Goal: Transaction & Acquisition: Book appointment/travel/reservation

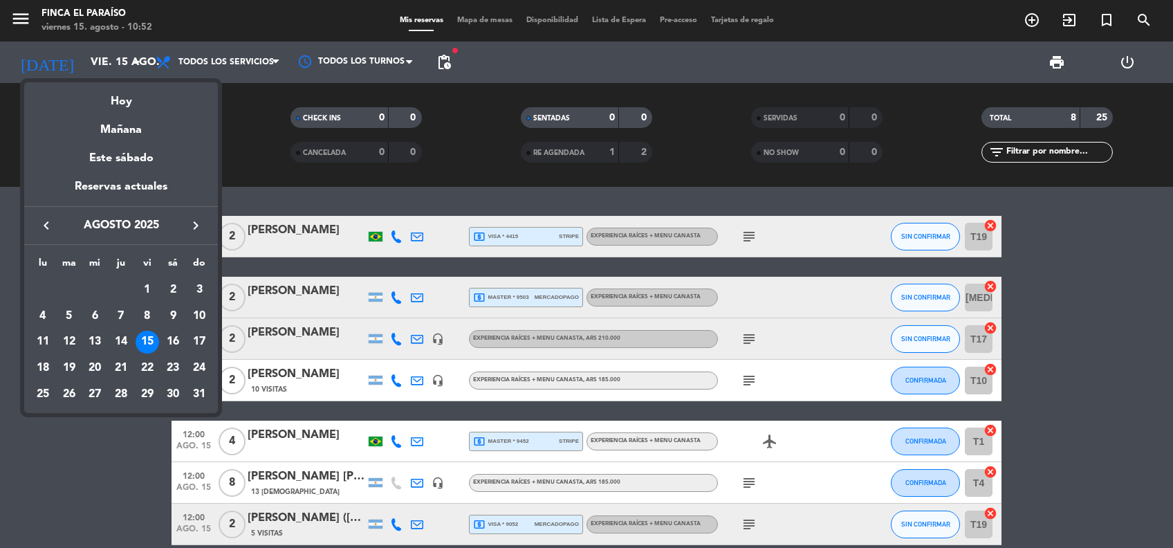
click at [190, 218] on icon "keyboard_arrow_right" at bounding box center [195, 225] width 17 height 17
click at [150, 317] on div "7" at bounding box center [148, 316] width 24 height 24
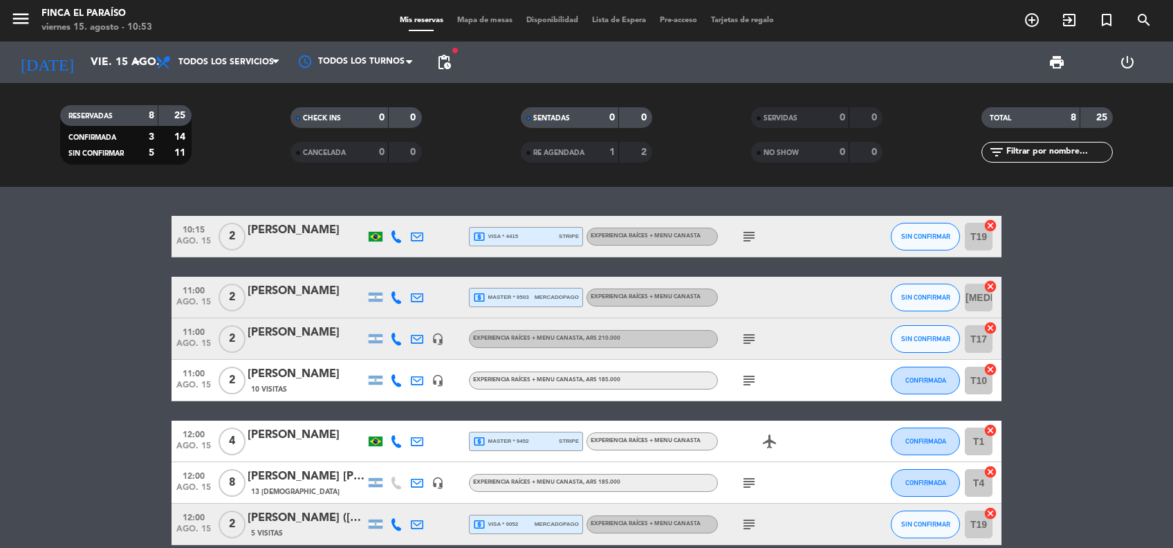
type input "vie. [DATE]"
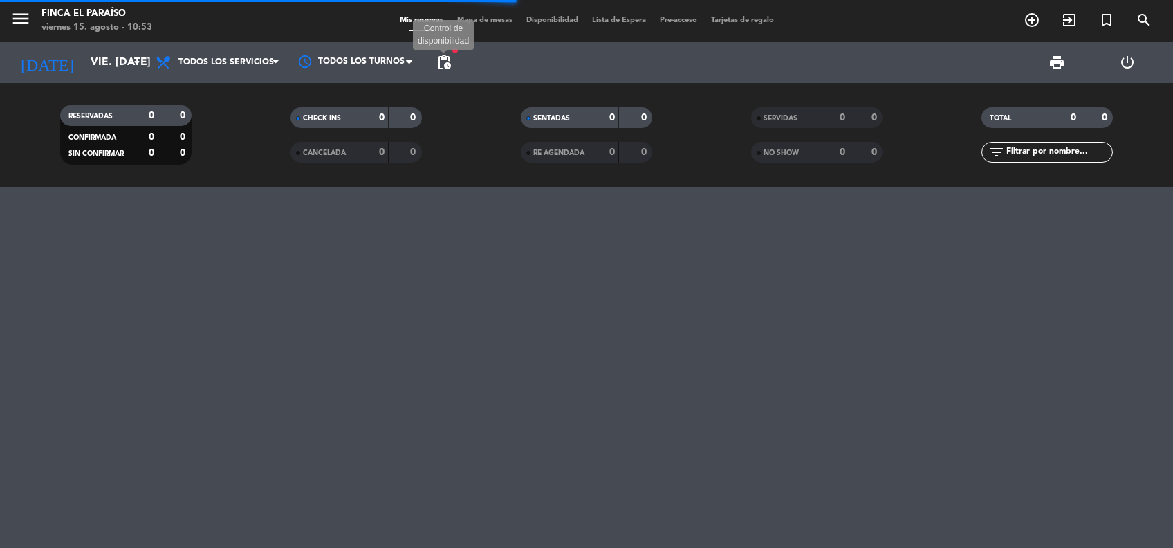
click at [438, 61] on span "pending_actions" at bounding box center [444, 62] width 17 height 17
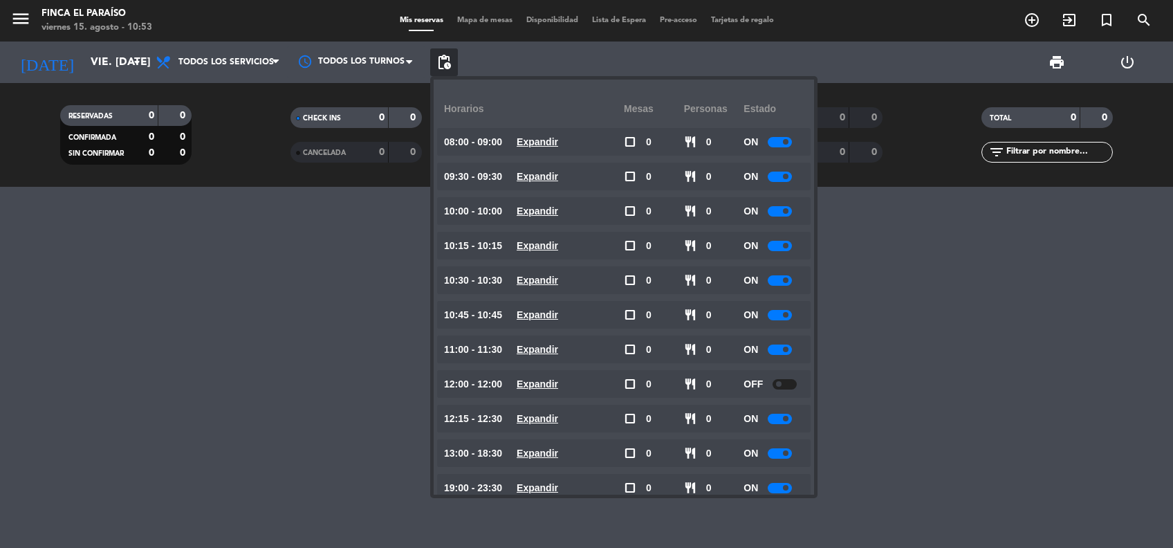
click at [775, 244] on div at bounding box center [780, 246] width 24 height 10
click at [777, 345] on div at bounding box center [780, 349] width 24 height 10
click at [782, 172] on div at bounding box center [780, 177] width 24 height 10
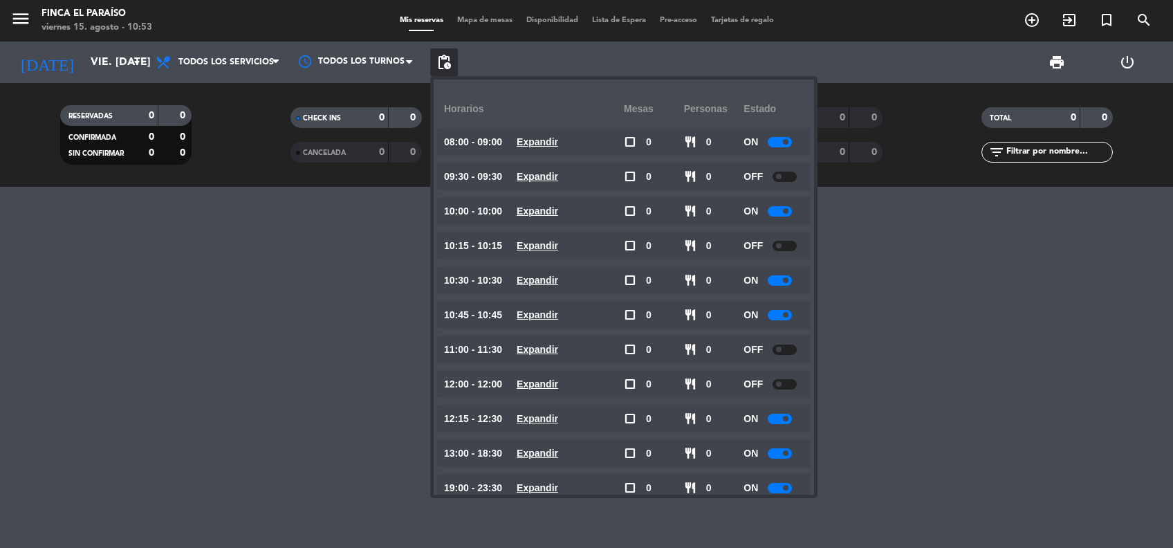
click at [282, 319] on div at bounding box center [586, 367] width 1173 height 361
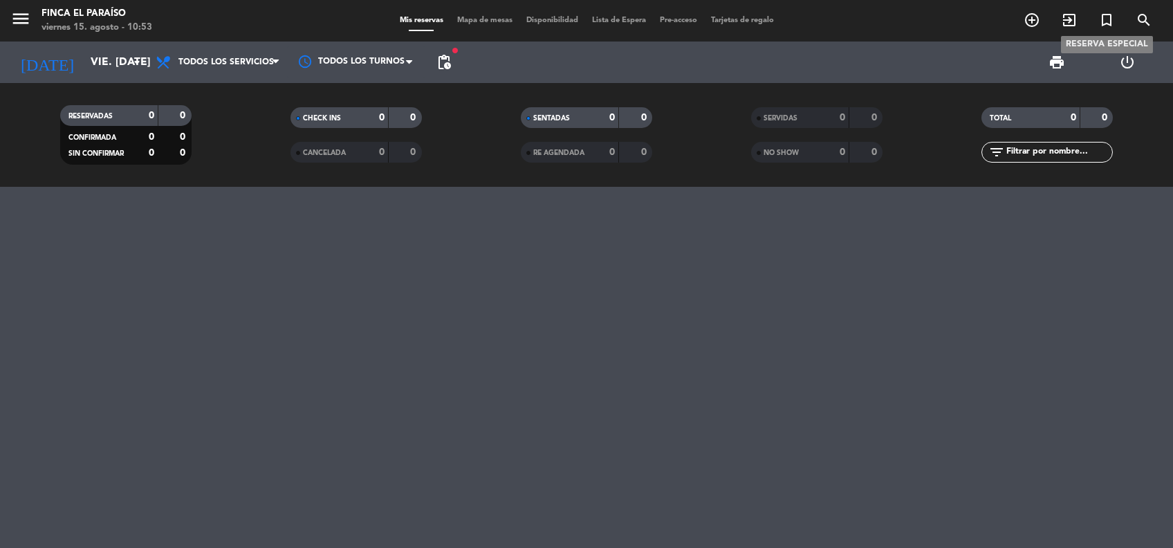
click at [1110, 22] on icon "turned_in_not" at bounding box center [1106, 20] width 17 height 17
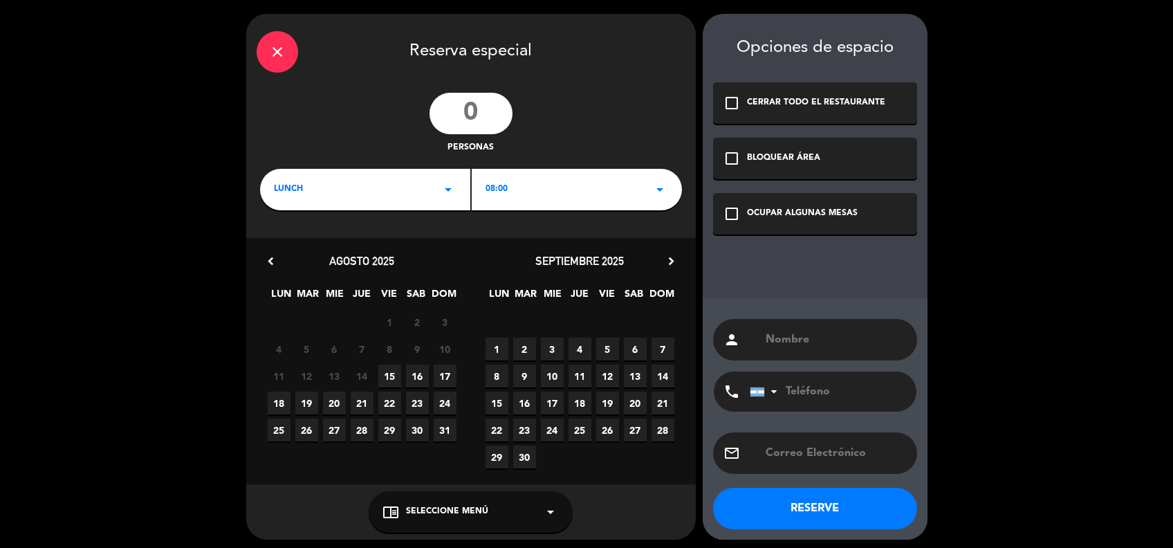
click at [470, 116] on input "number" at bounding box center [471, 114] width 83 height 42
type input "120"
click at [532, 192] on div "08:00 arrow_drop_down" at bounding box center [577, 190] width 210 height 42
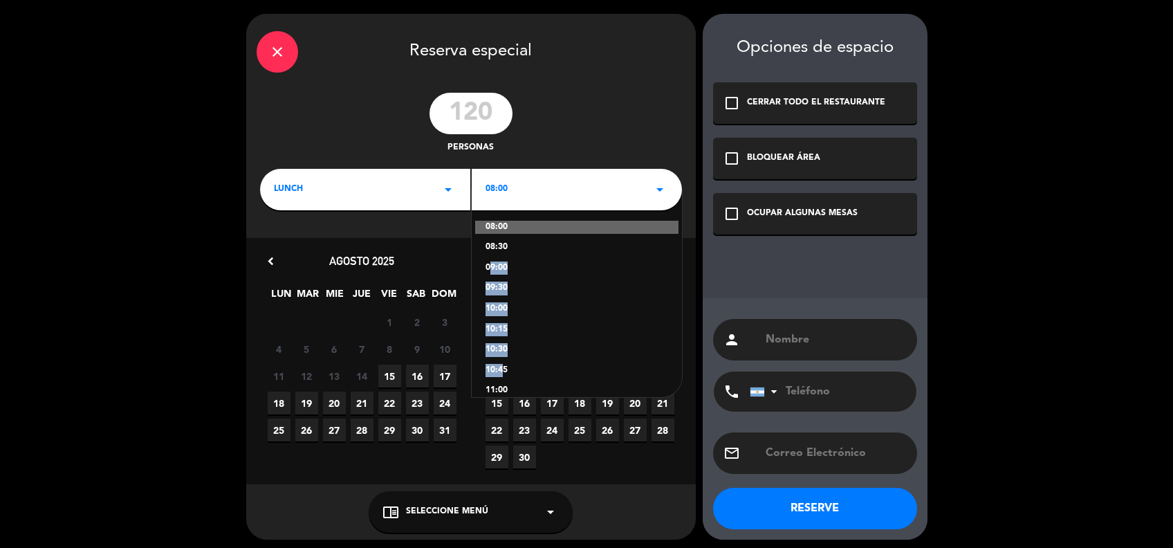
drag, startPoint x: 498, startPoint y: 373, endPoint x: 484, endPoint y: 255, distance: 119.1
click at [484, 255] on div "08:00 08:30 09:00 09:30 10:00 10:15 10:30 10:45 11:00 11:30 12:00 12:15 12:30 1…" at bounding box center [577, 294] width 210 height 208
drag, startPoint x: 484, startPoint y: 255, endPoint x: 502, endPoint y: 306, distance: 54.9
click at [502, 306] on div "10:00" at bounding box center [577, 309] width 183 height 14
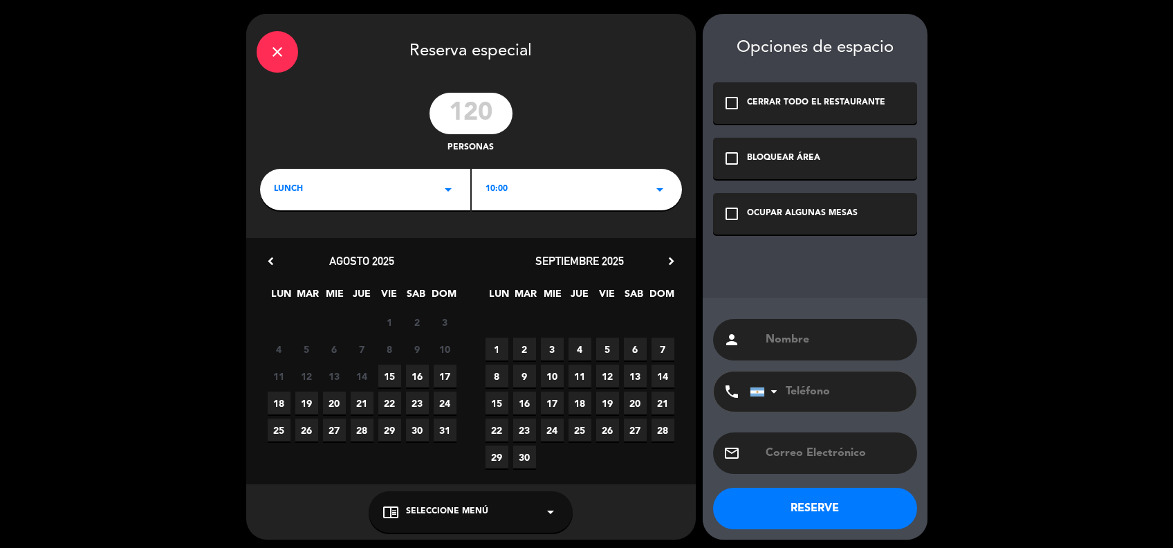
scroll to position [5, 0]
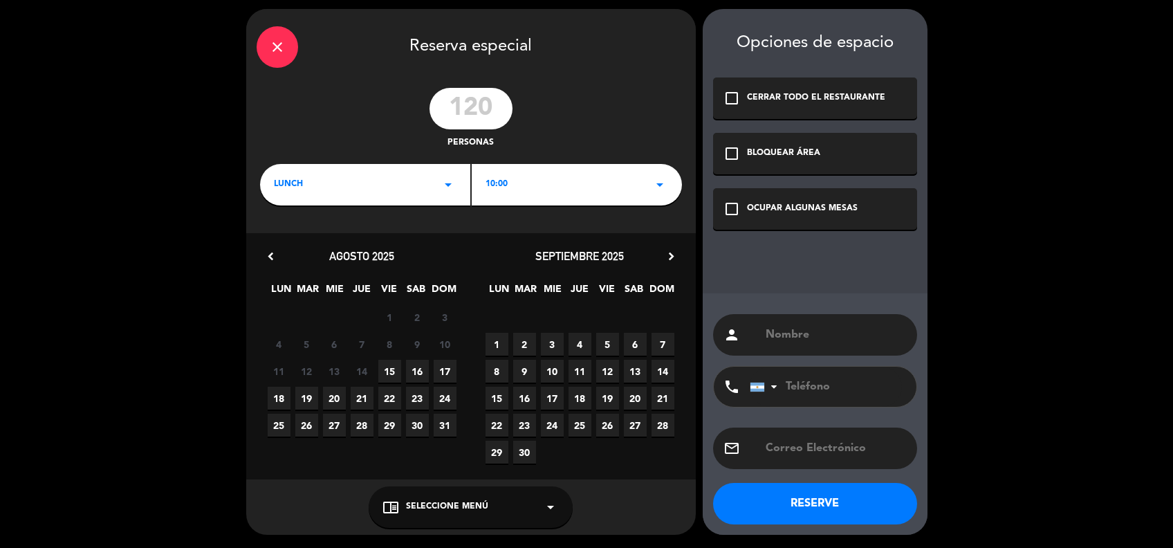
click at [504, 183] on span "10:00" at bounding box center [497, 185] width 22 height 14
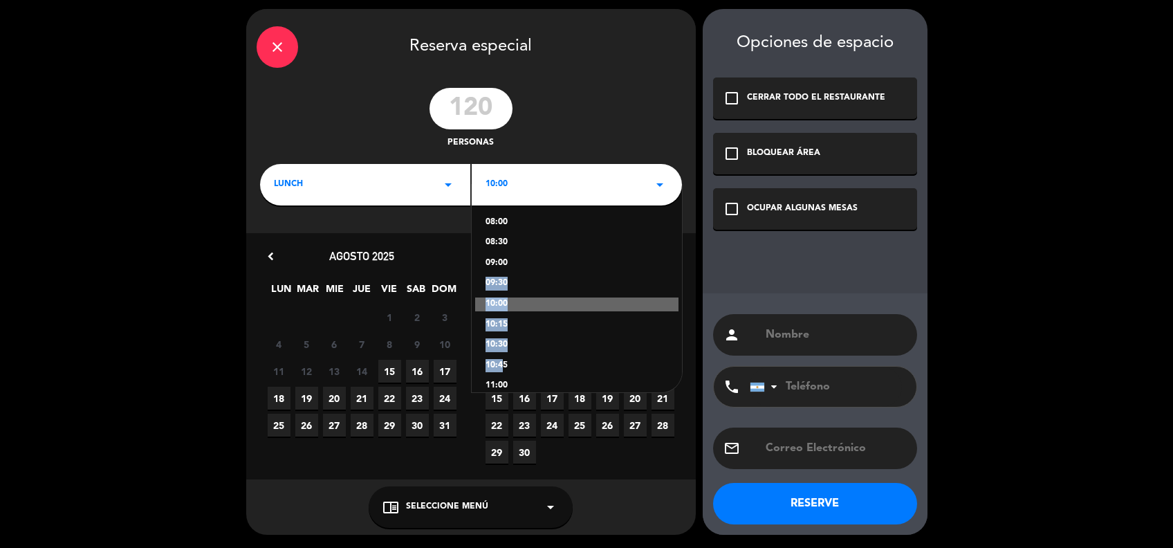
drag, startPoint x: 497, startPoint y: 359, endPoint x: 501, endPoint y: 250, distance: 109.3
click at [501, 250] on div "08:00 08:30 09:00 09:30 10:00 10:15 10:30 10:45 11:00 11:30 12:00 12:15 12:30 1…" at bounding box center [577, 289] width 210 height 208
drag, startPoint x: 501, startPoint y: 250, endPoint x: 527, endPoint y: 251, distance: 26.3
click at [527, 251] on div "08:00 08:30 09:00 09:30 10:00 10:15 10:30 10:45 11:00 11:30 12:00 12:15 12:30 1…" at bounding box center [577, 289] width 210 height 208
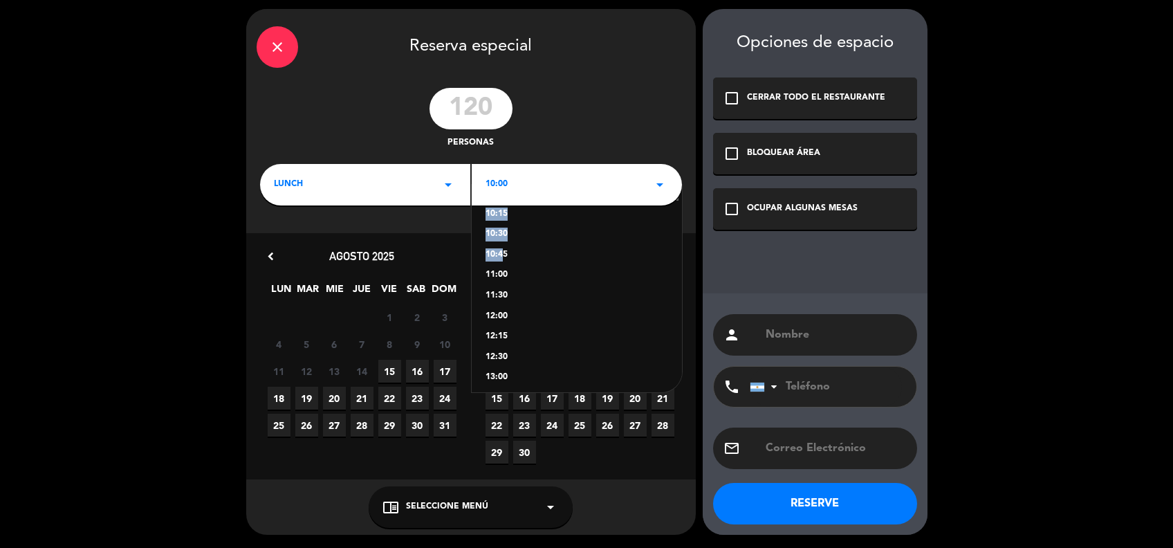
scroll to position [147, 0]
click at [503, 340] on div "13:00" at bounding box center [577, 341] width 183 height 14
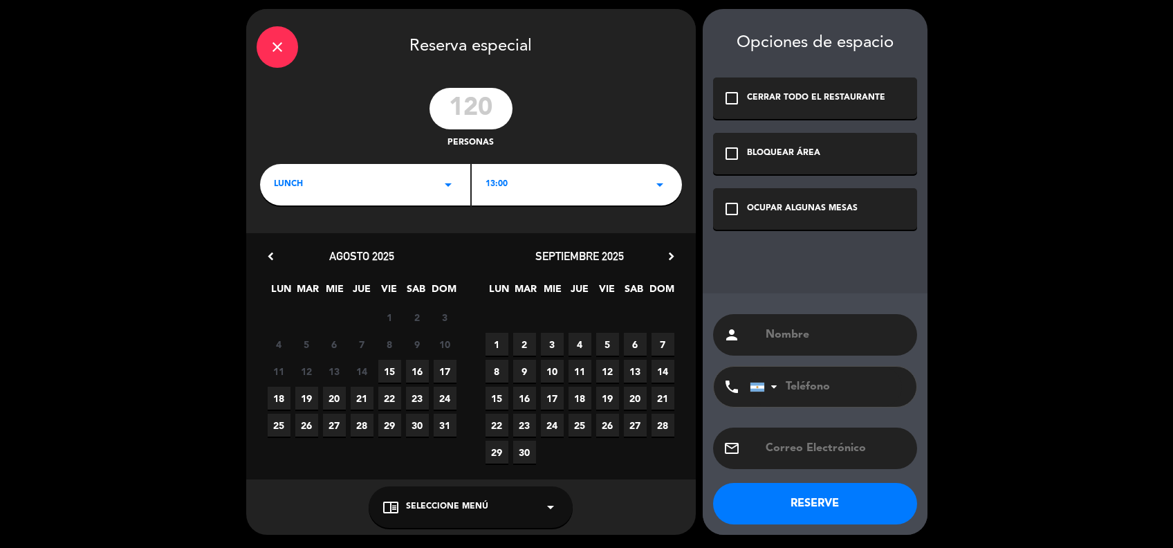
click at [736, 97] on icon "check_box_outline_blank" at bounding box center [731, 98] width 17 height 17
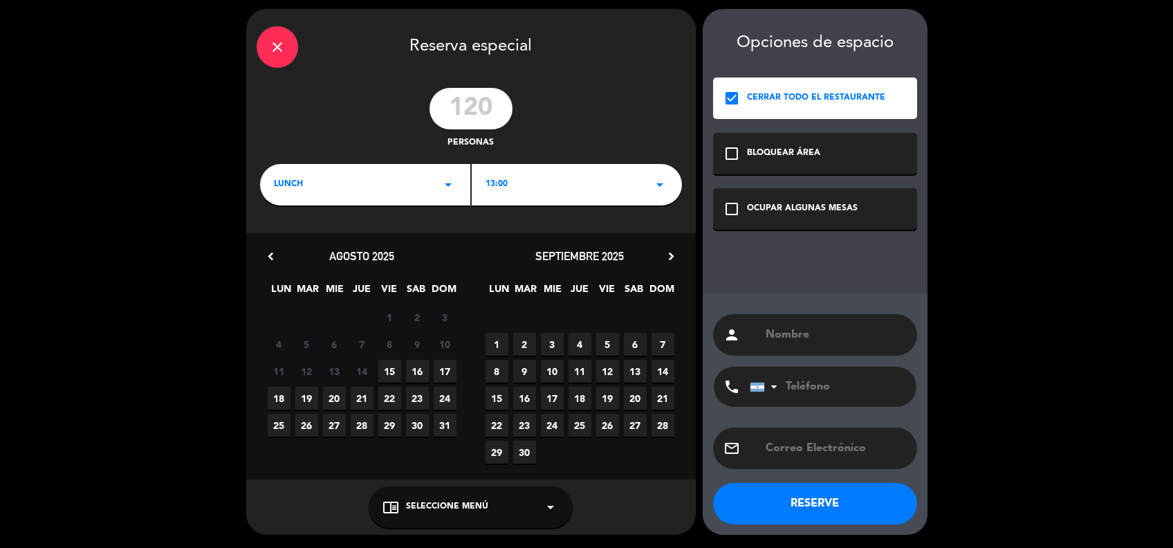
click at [809, 338] on input "text" at bounding box center [835, 334] width 142 height 19
paste input "Grupo Corporativo - Global Events Organization"
type input "a confirmar: Grupo Corporativo - Global Events Organization"
click at [812, 513] on button "RESERVE" at bounding box center [815, 504] width 204 height 42
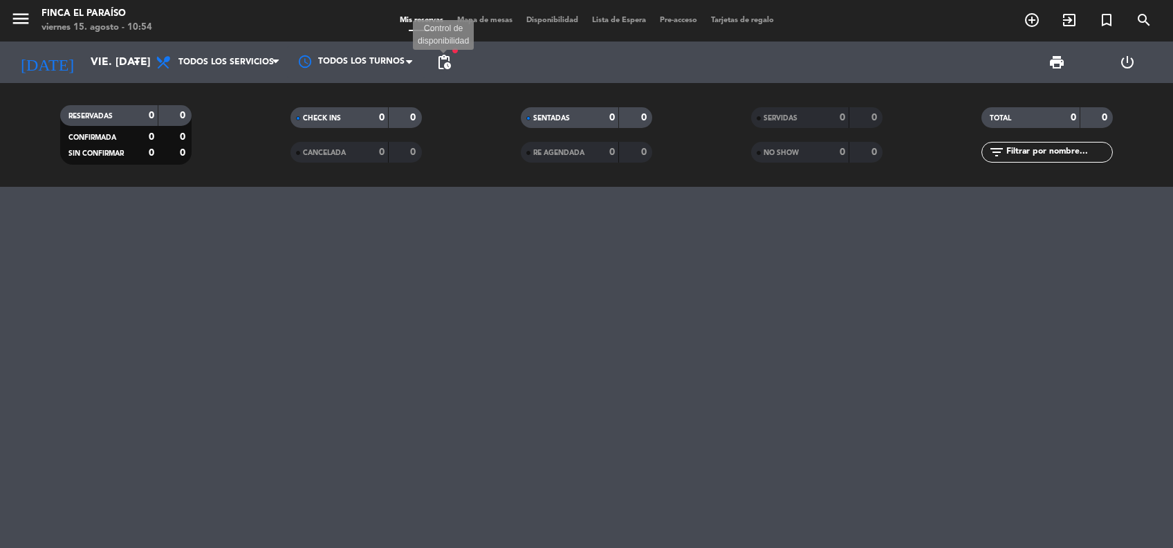
click at [445, 55] on span "pending_actions" at bounding box center [444, 62] width 17 height 17
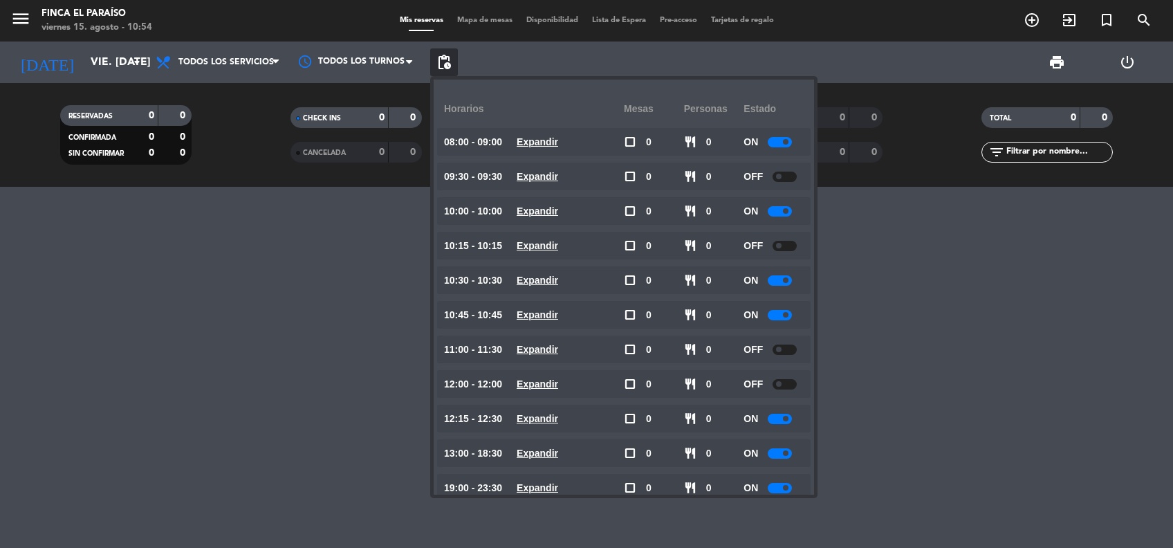
click at [785, 178] on div at bounding box center [785, 177] width 24 height 10
click at [787, 243] on div at bounding box center [785, 246] width 24 height 10
click at [782, 351] on span at bounding box center [779, 350] width 6 height 6
click at [109, 293] on div at bounding box center [586, 367] width 1173 height 361
